Goal: Information Seeking & Learning: Learn about a topic

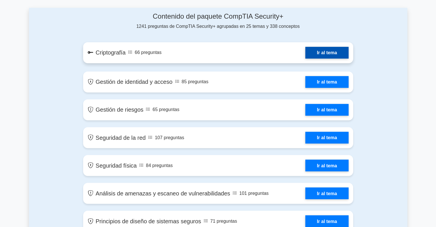
scroll to position [339, 0]
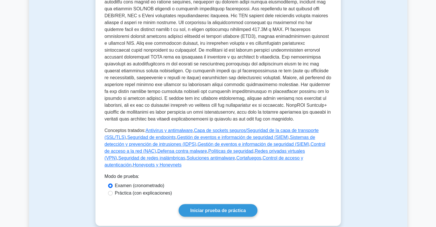
scroll to position [258, 0]
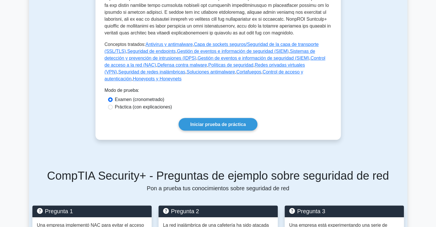
click at [161, 104] on font "Práctica (con explicaciones)" at bounding box center [143, 106] width 57 height 5
click at [113, 105] on input "Práctica (con explicaciones)" at bounding box center [110, 107] width 5 height 5
radio input "true"
click at [202, 122] on font "Iniciar prueba de práctica" at bounding box center [218, 124] width 56 height 5
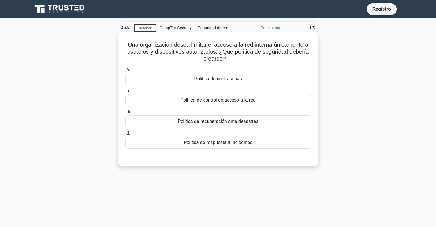
click at [200, 99] on font "Política de control de acceso a la red" at bounding box center [217, 100] width 75 height 5
click at [125, 93] on input "b. Política de control de acceso a la red" at bounding box center [125, 91] width 0 height 4
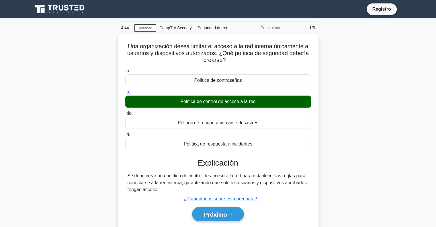
scroll to position [29, 0]
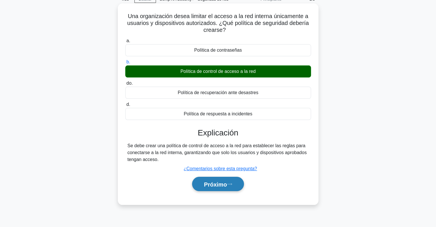
click at [233, 188] on button "Próximo" at bounding box center [218, 184] width 52 height 15
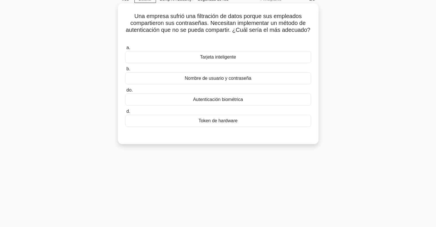
click at [231, 101] on font "Autenticación biométrica" at bounding box center [218, 99] width 50 height 5
click at [125, 92] on input "do. Autenticación biométrica" at bounding box center [125, 90] width 0 height 4
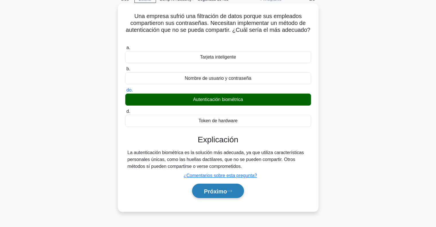
click at [231, 187] on button "Próximo" at bounding box center [218, 191] width 52 height 15
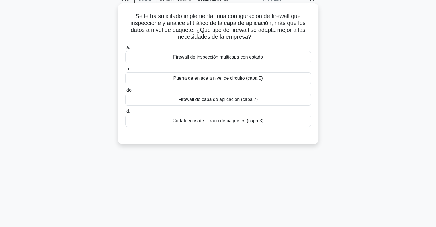
click at [252, 100] on font "Firewall de capa de aplicación (capa 7)" at bounding box center [217, 99] width 79 height 5
click at [125, 92] on input "do. Firewall de capa de aplicación (capa 7)" at bounding box center [125, 90] width 0 height 4
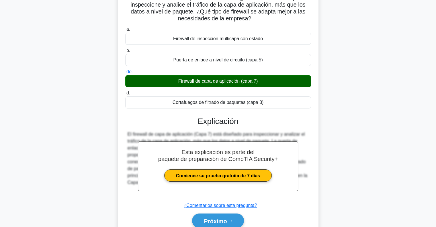
scroll to position [83, 0]
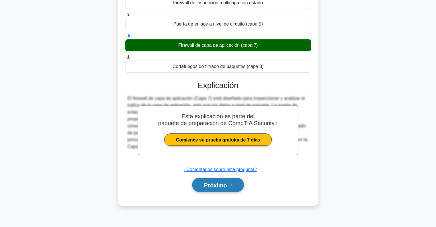
click at [216, 183] on font "Próximo" at bounding box center [215, 185] width 23 height 6
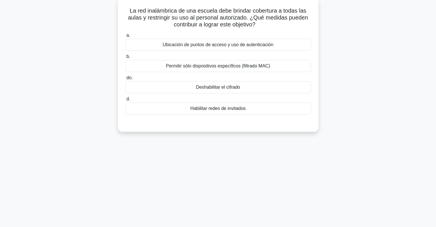
scroll to position [0, 0]
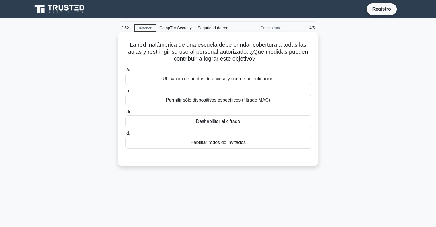
click at [196, 81] on font "Ubicación de puntos de acceso y uso de autenticación" at bounding box center [218, 78] width 111 height 5
click at [125, 71] on input "a. Ubicación de puntos de acceso y uso de autenticación" at bounding box center [125, 70] width 0 height 4
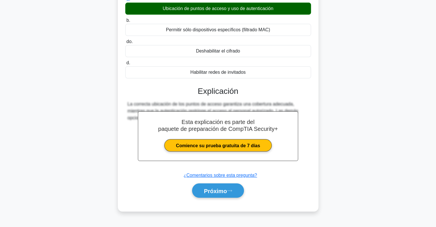
scroll to position [83, 0]
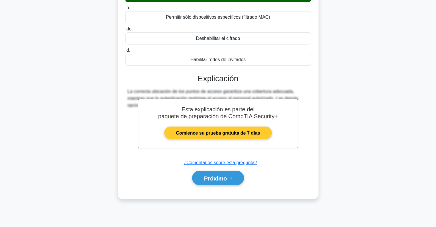
click at [254, 126] on link "Comience su prueba gratuita de 7 días" at bounding box center [218, 132] width 108 height 12
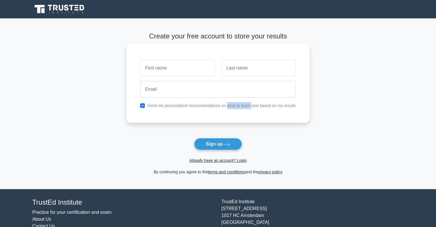
click at [227, 116] on div "Send me personalized recommendations on what to learn next based on my results" at bounding box center [217, 83] width 183 height 79
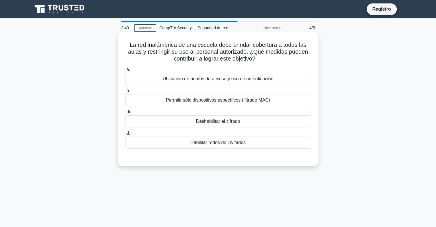
click at [213, 79] on font "Ubicación de puntos de acceso y uso de autenticación" at bounding box center [218, 78] width 111 height 5
click at [125, 71] on input "a. Ubicación de puntos de acceso y uso de autenticación" at bounding box center [125, 70] width 0 height 4
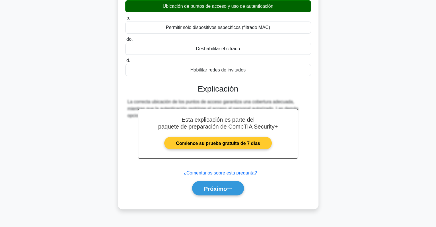
scroll to position [83, 0]
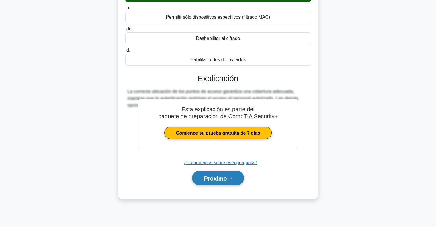
click at [223, 183] on button "Próximo" at bounding box center [218, 178] width 52 height 15
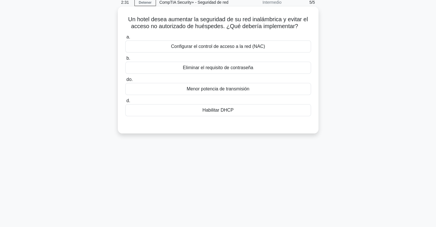
scroll to position [0, 0]
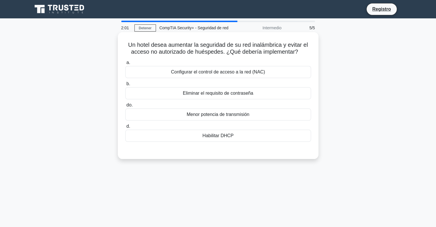
click at [247, 114] on font "Menor potencia de transmisión" at bounding box center [218, 114] width 63 height 5
click at [125, 107] on input "do. Menor potencia de transmisión" at bounding box center [125, 105] width 0 height 4
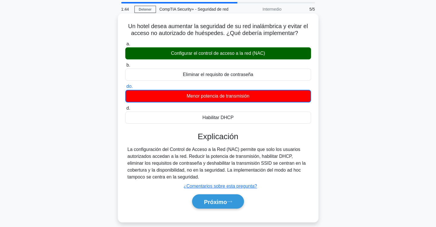
scroll to position [29, 0]
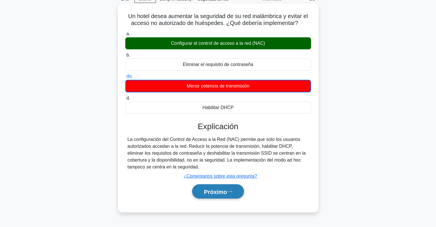
click at [220, 186] on button "Próximo" at bounding box center [218, 191] width 52 height 15
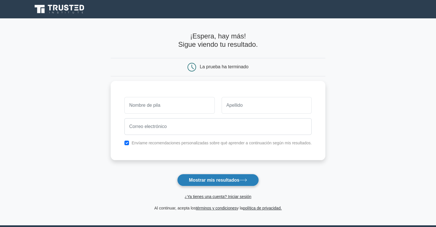
click at [227, 177] on button "Mostrar mis resultados" at bounding box center [218, 180] width 82 height 12
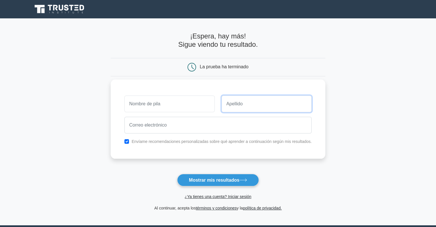
click at [256, 102] on input "text" at bounding box center [267, 103] width 90 height 17
click at [182, 108] on input "text" at bounding box center [169, 103] width 90 height 17
type input "eeeee"
click at [233, 106] on input "text" at bounding box center [267, 103] width 90 height 17
type input "eeeee"
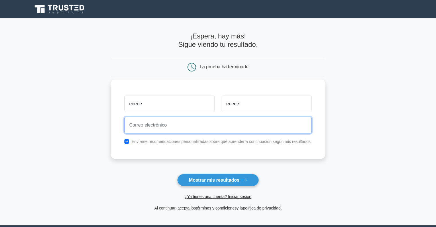
click at [220, 127] on input "email" at bounding box center [218, 125] width 188 height 17
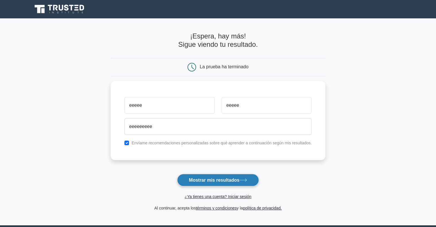
click at [226, 183] on button "Mostrar mis resultados" at bounding box center [218, 180] width 82 height 12
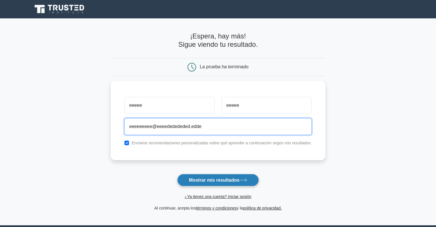
type input "eeeeeeeee@eeeededededed.edde"
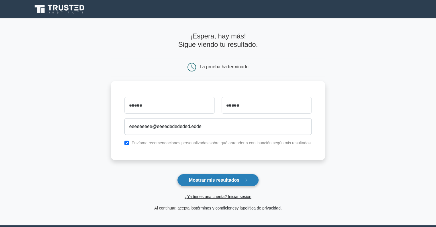
click at [256, 183] on button "Mostrar mis resultados" at bounding box center [218, 180] width 82 height 12
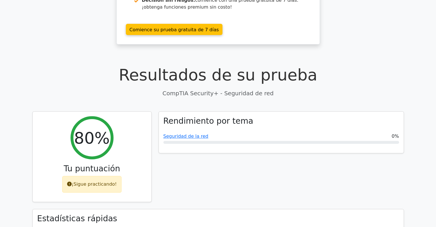
scroll to position [59, 0]
